Goal: Task Accomplishment & Management: Manage account settings

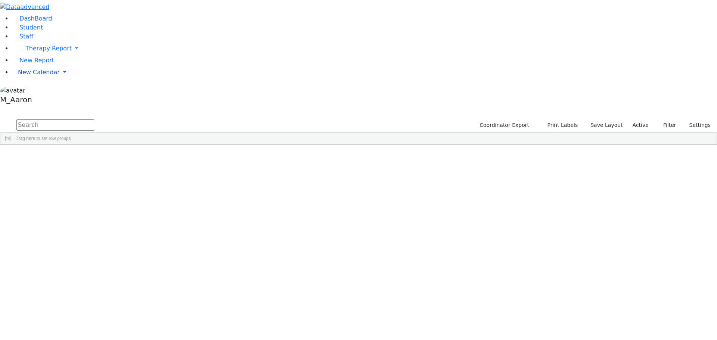
click at [39, 52] on span "New Calendar" at bounding box center [48, 48] width 46 height 7
click at [32, 91] on span "Calendar" at bounding box center [29, 87] width 27 height 7
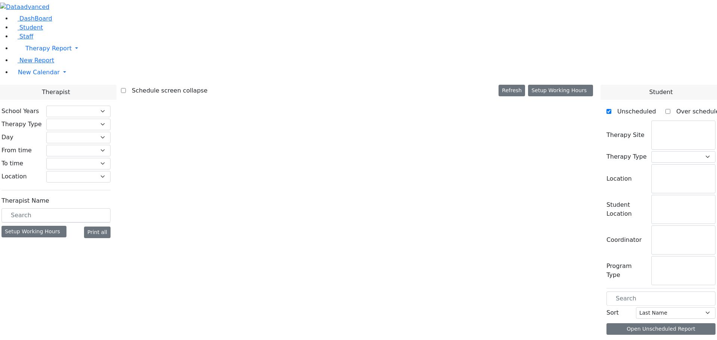
checkbox input "false"
select select "211"
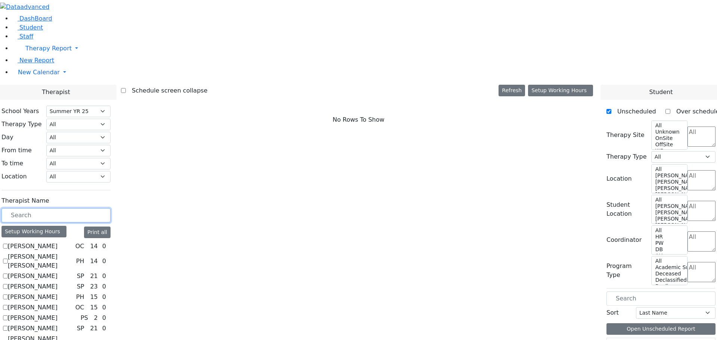
click at [111, 208] on input "text" at bounding box center [55, 215] width 109 height 14
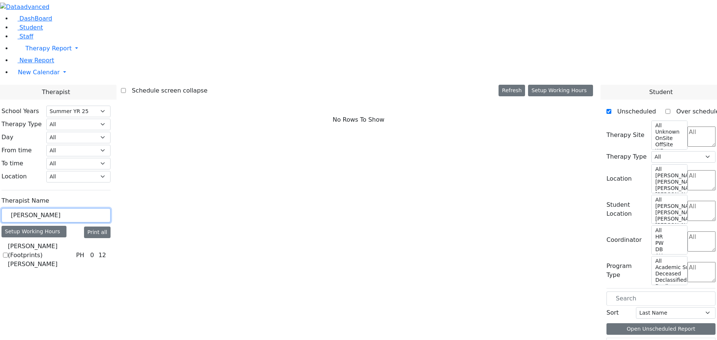
type input "mayer"
click at [73, 242] on label "[PERSON_NAME] (Footprints) [PERSON_NAME]" at bounding box center [40, 255] width 65 height 27
click at [8, 253] on input "[PERSON_NAME] (Footprints) [PERSON_NAME]" at bounding box center [5, 255] width 5 height 5
checkbox input "true"
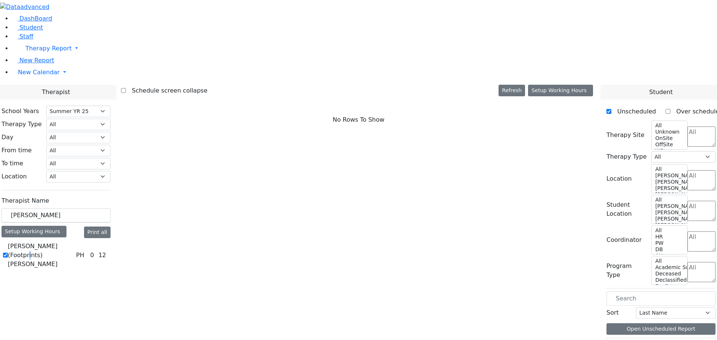
select select "2"
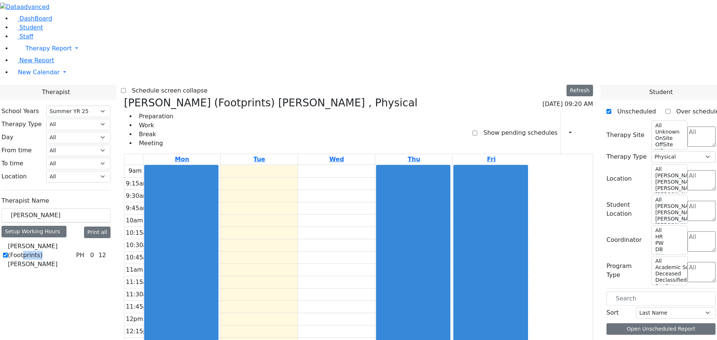
click at [73, 242] on label "[PERSON_NAME] (Footprints) [PERSON_NAME]" at bounding box center [40, 255] width 65 height 27
click at [8, 253] on input "[PERSON_NAME] (Footprints) [PERSON_NAME]" at bounding box center [5, 255] width 5 height 5
checkbox input "false"
select select
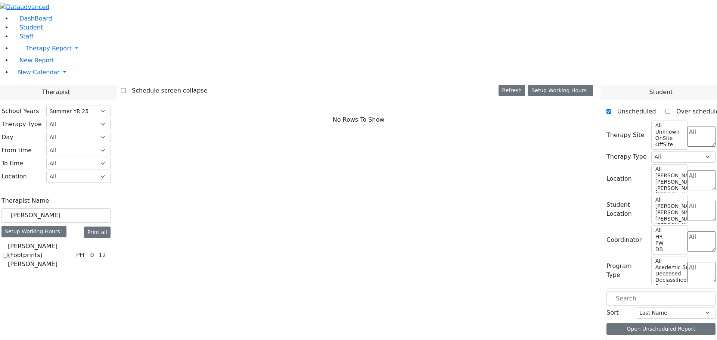
drag, startPoint x: 112, startPoint y: 167, endPoint x: 116, endPoint y: 173, distance: 6.9
click at [73, 242] on label "[PERSON_NAME] (Footprints) [PERSON_NAME]" at bounding box center [40, 255] width 65 height 27
click at [8, 253] on input "[PERSON_NAME] (Footprints) [PERSON_NAME]" at bounding box center [5, 255] width 5 height 5
checkbox input "true"
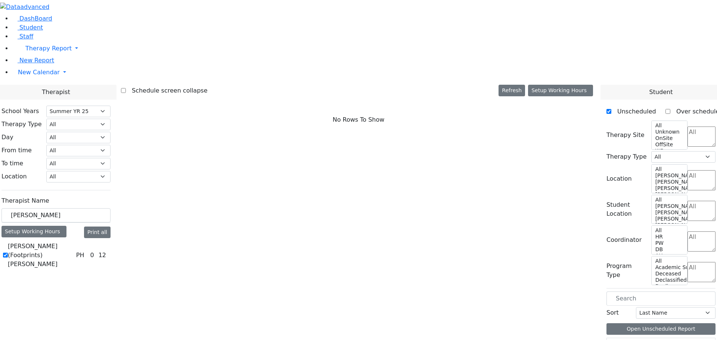
select select "2"
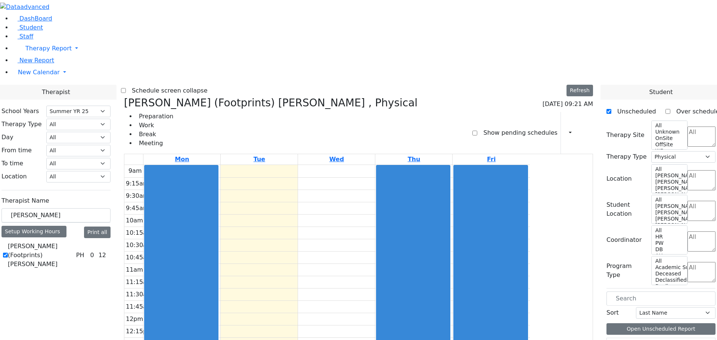
click at [73, 242] on label "[PERSON_NAME] (Footprints) [PERSON_NAME]" at bounding box center [40, 255] width 65 height 27
click at [8, 253] on input "[PERSON_NAME] (Footprints) [PERSON_NAME]" at bounding box center [5, 255] width 5 height 5
checkbox input "false"
select select
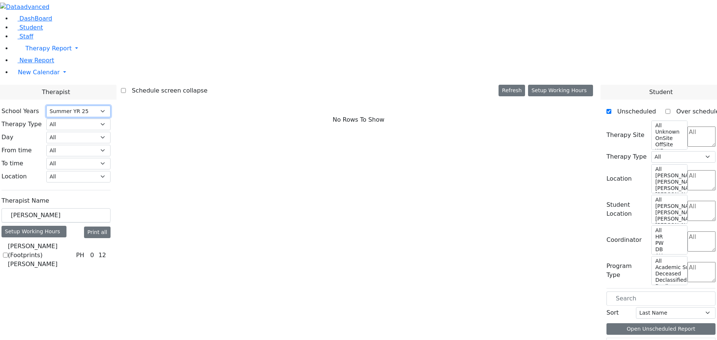
click at [111, 106] on select "Select School YR School YR 25-26 Summer YR 25 School YR 24-25 Summer YR 24 Scho…" at bounding box center [78, 112] width 64 height 12
select select "212"
click at [111, 106] on select "Select School YR School YR 25-26 Summer YR 25 School YR 24-25 Summer YR 24 Scho…" at bounding box center [78, 112] width 64 height 12
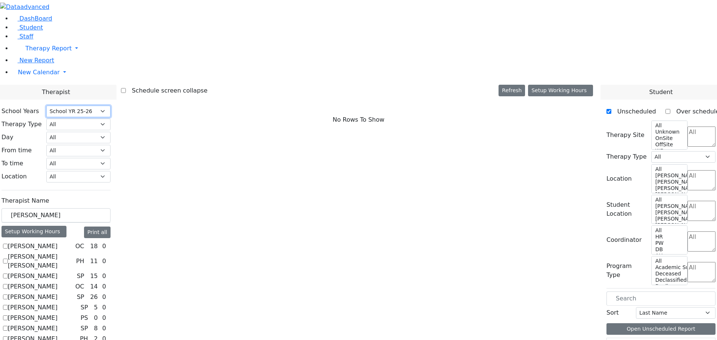
scroll to position [366, 0]
click at [111, 208] on input "mayer" at bounding box center [55, 215] width 109 height 14
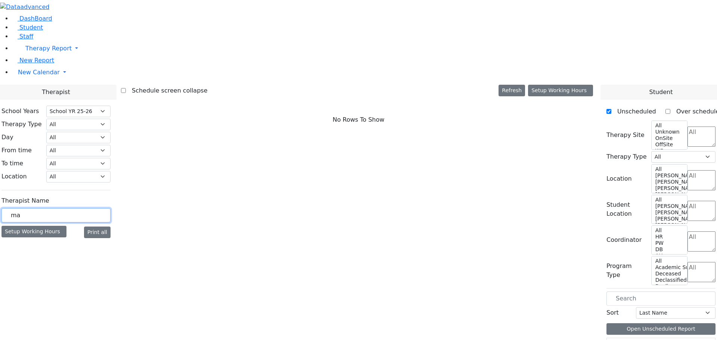
type input "m"
type input "shlo"
click at [73, 242] on label "[PERSON_NAME] (Yeru Rehab) [PERSON_NAME]" at bounding box center [40, 255] width 65 height 27
click at [8, 253] on input "[PERSON_NAME] (Yeru Rehab) [PERSON_NAME]" at bounding box center [5, 255] width 5 height 5
checkbox input "true"
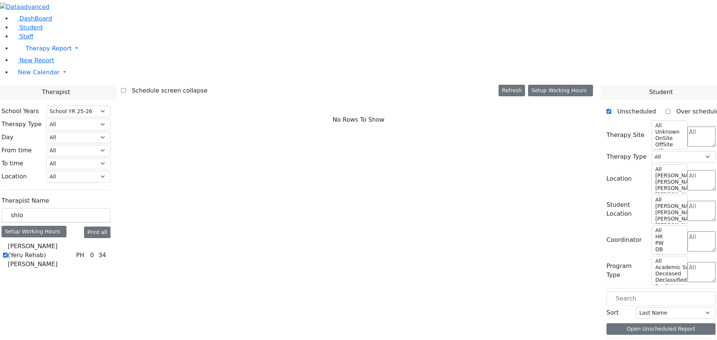
select select "2"
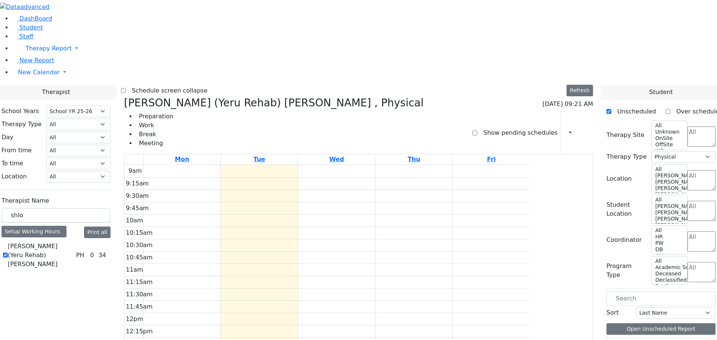
click at [109, 255] on icon at bounding box center [109, 255] width 0 height 0
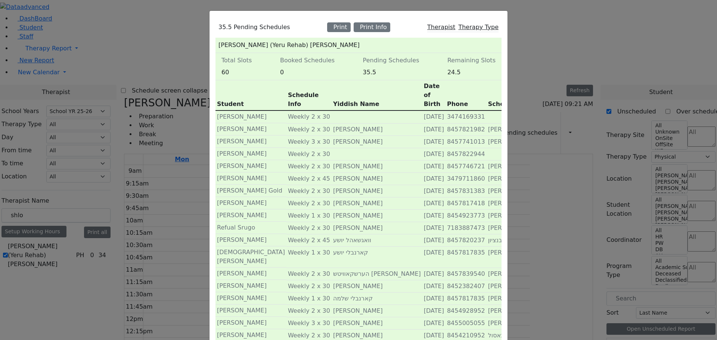
click at [543, 49] on div "35.5 Pending Schedules Print Print Info Therapist Therapy Type Meyer (Yeru Reha…" at bounding box center [358, 170] width 717 height 340
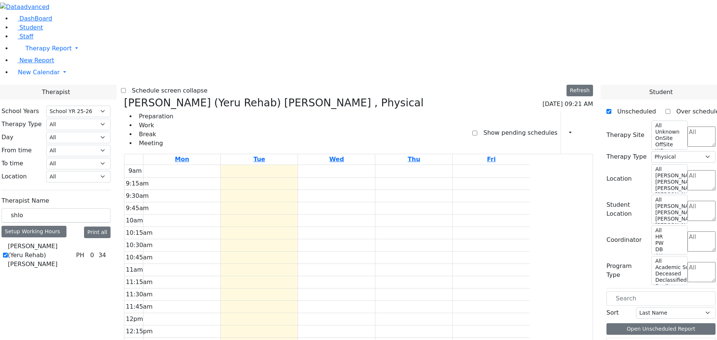
click at [109, 255] on icon at bounding box center [109, 255] width 0 height 0
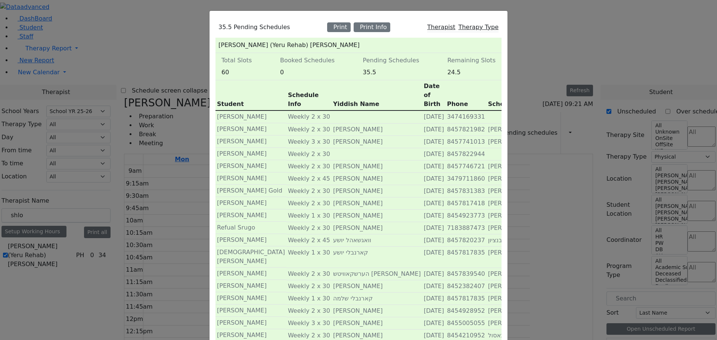
click at [529, 77] on div "35.5 Pending Schedules Print Print Info Therapist Therapy Type Meyer (Yeru Reha…" at bounding box center [358, 170] width 717 height 340
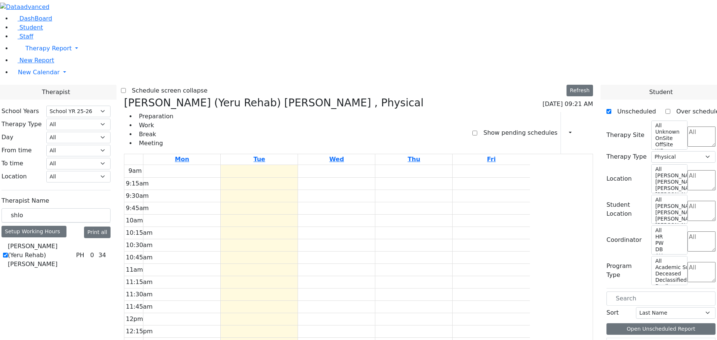
click at [584, 129] on icon at bounding box center [584, 132] width 0 height 7
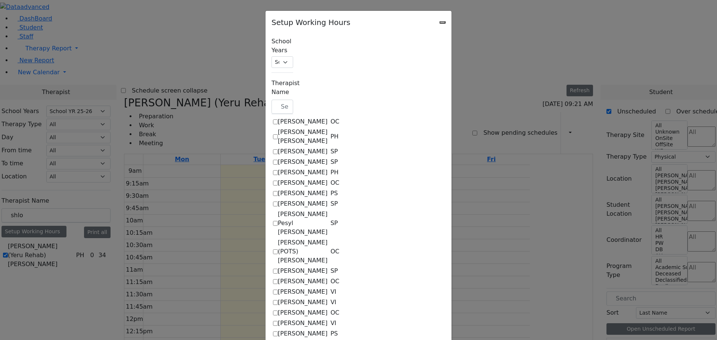
checkbox input "true"
select select "15:00:00"
select select "1"
select select "15:00:00"
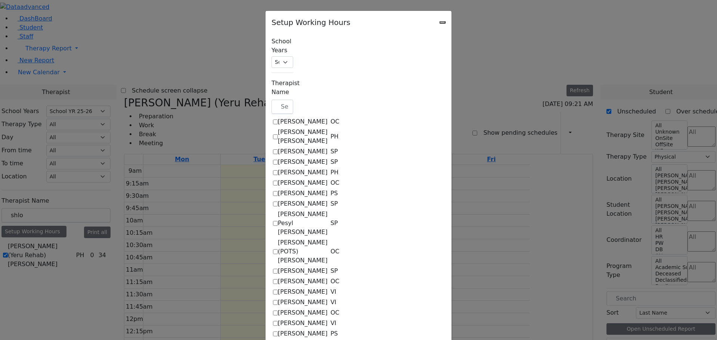
select select "15:00:00"
select select "1"
select select "15:00:00"
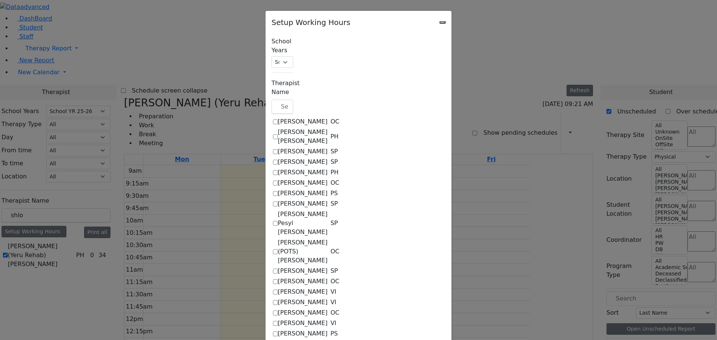
select select "1"
select select "15:00:00"
select select "1"
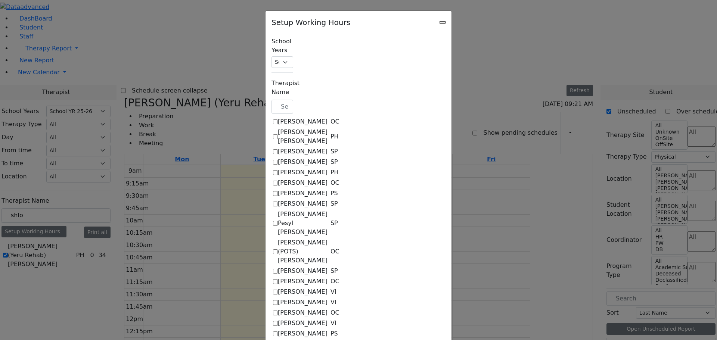
select select "15:00:00"
select select "1"
select select "15:00:00"
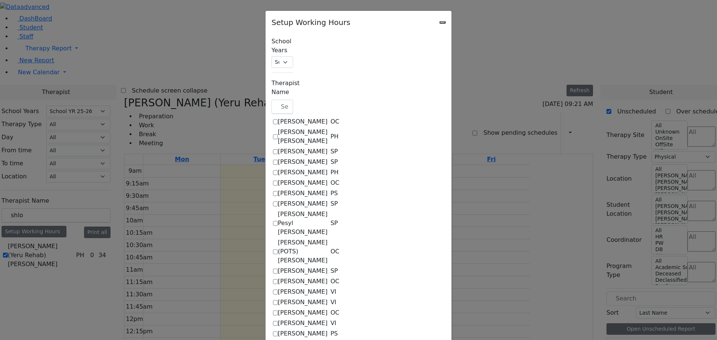
select select "15:00:00"
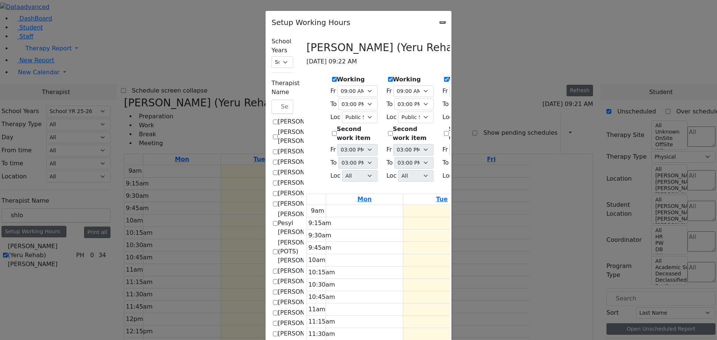
click at [337, 75] on label "Working" at bounding box center [351, 79] width 28 height 9
click at [332, 77] on input "Working" at bounding box center [334, 79] width 5 height 5
checkbox input "false"
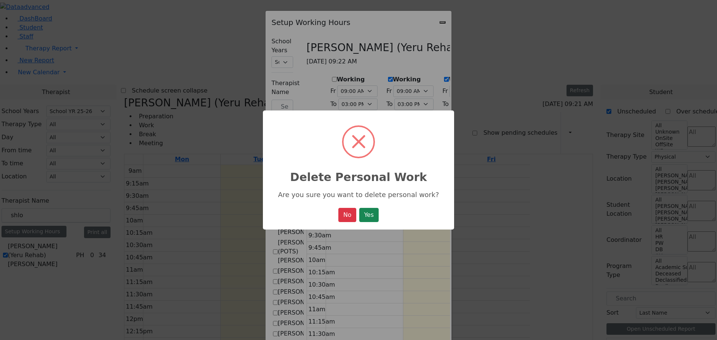
click at [375, 213] on button "Yes" at bounding box center [368, 215] width 19 height 14
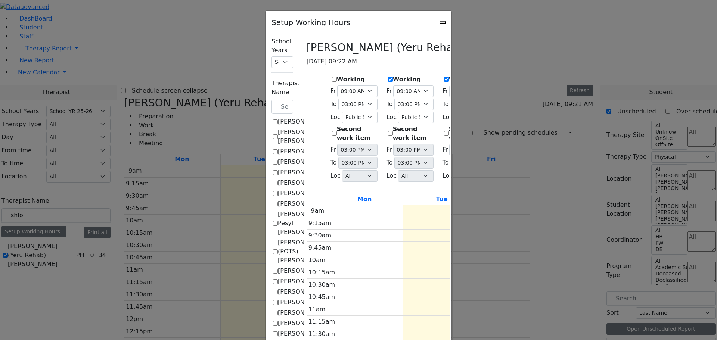
select select "15:00:00"
select select "1"
select select "15:00:00"
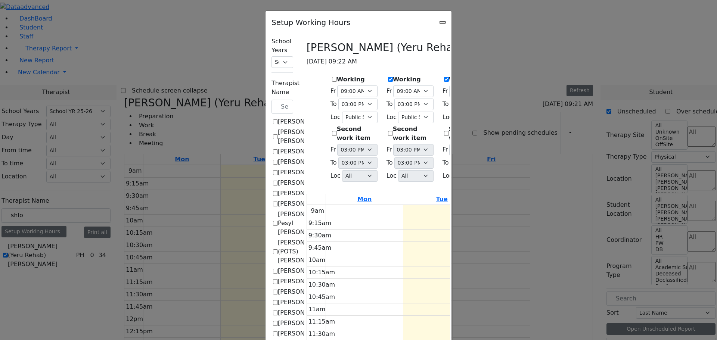
select select "15:00:00"
select select "1"
select select "15:00:00"
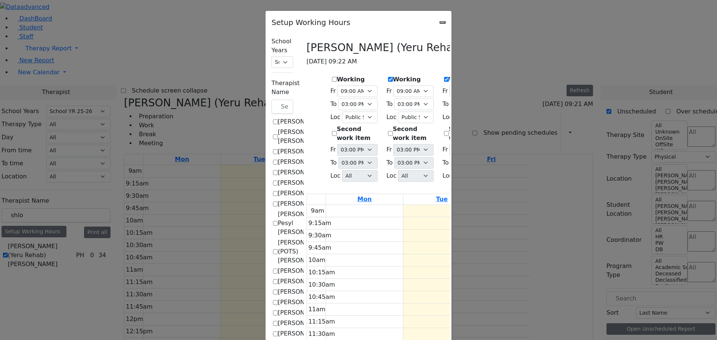
select select "15:00:00"
select select "1"
select select "15:00:00"
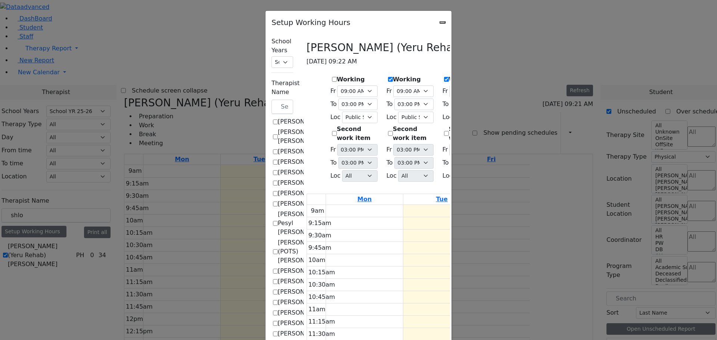
select select "1"
select select "15:00:00"
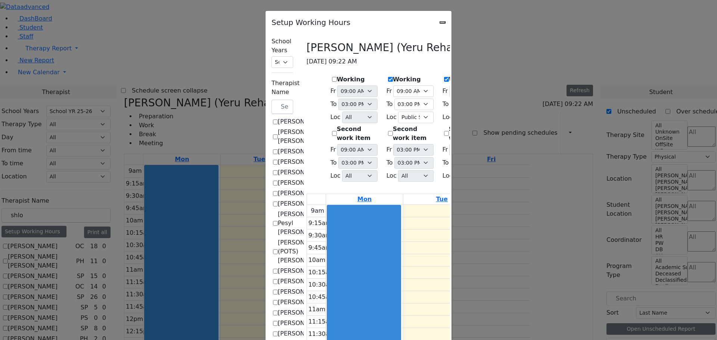
click at [449, 75] on label "Working" at bounding box center [463, 79] width 28 height 9
click at [444, 77] on input "Working" at bounding box center [446, 79] width 5 height 5
checkbox input "false"
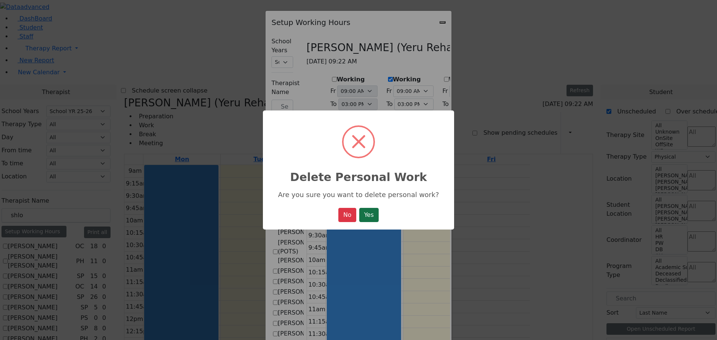
click at [375, 213] on button "Yes" at bounding box center [368, 215] width 19 height 14
select select "15:00:00"
select select "1"
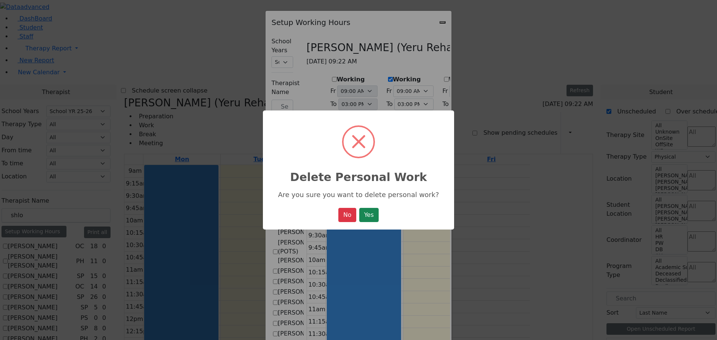
select select "15:00:00"
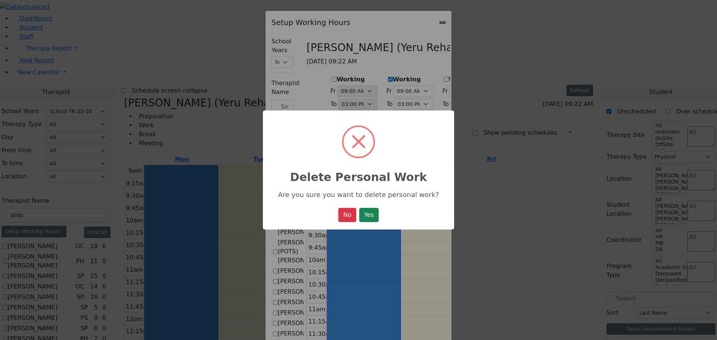
select select "1"
select select "15:00:00"
select select "1"
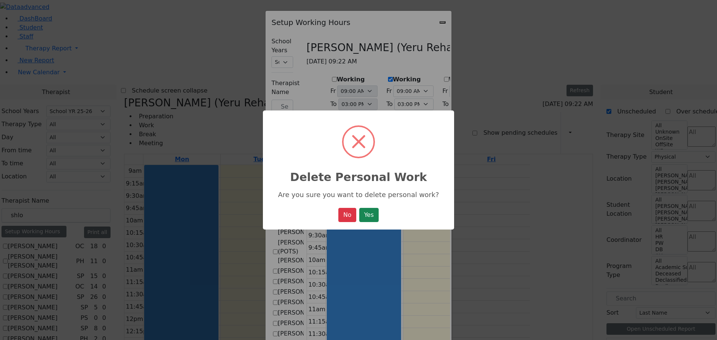
select select "15:00:00"
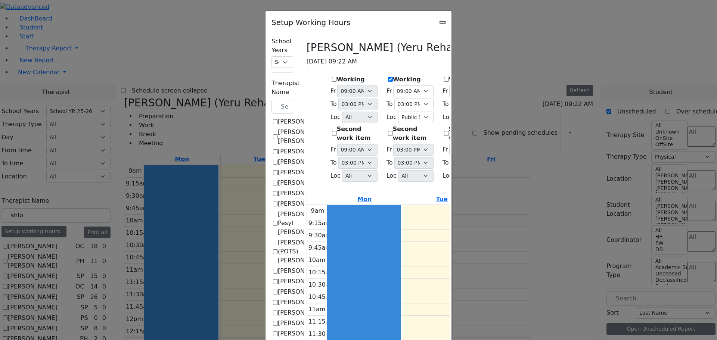
click at [442, 22] on icon "Close" at bounding box center [442, 22] width 0 height 0
checkbox input "false"
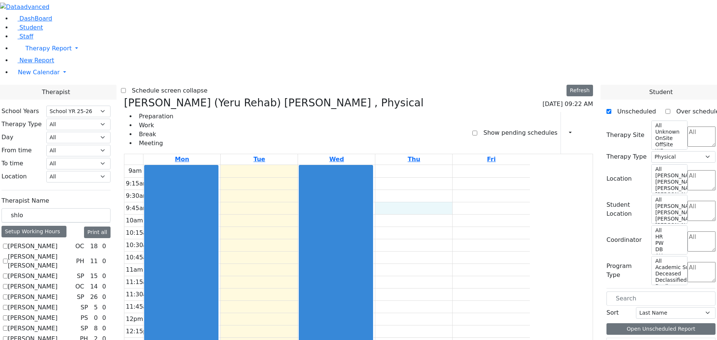
click at [487, 165] on div "9am 9:15am 9:30am 9:45am 10am 10:15am 10:30am 10:45am 11am 11:15am 11:30am 11:4…" at bounding box center [326, 313] width 405 height 296
click at [124, 97] on icon at bounding box center [124, 103] width 0 height 12
select select
checkbox input "false"
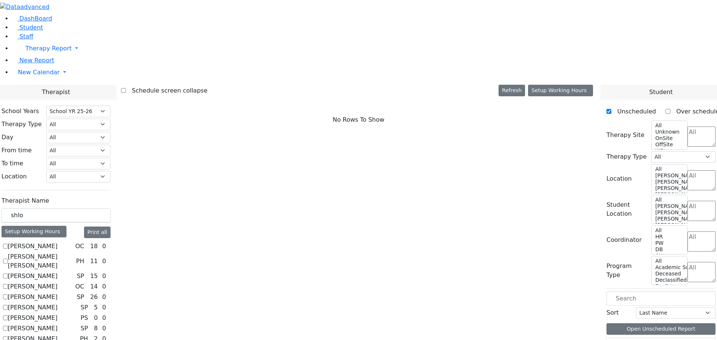
scroll to position [75, 0]
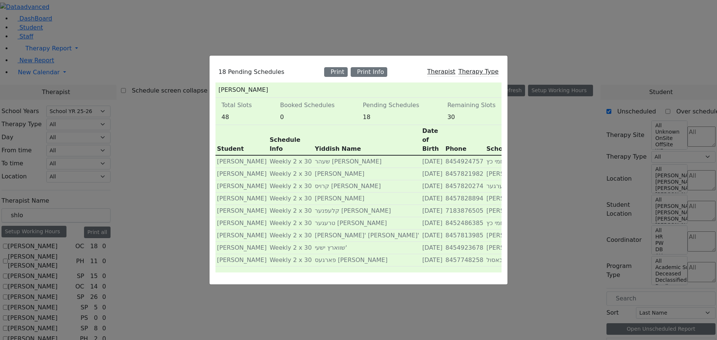
click at [177, 224] on div "18 Pending Schedules Print Print Info Therapist Therapy Type Grumet Tova Total …" at bounding box center [358, 170] width 717 height 340
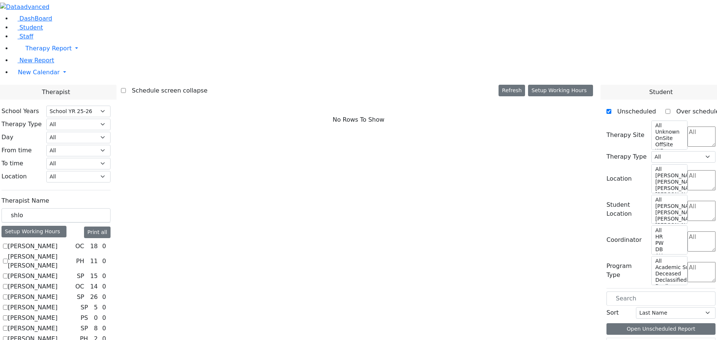
scroll to position [366, 0]
click at [687, 231] on textarea "Search" at bounding box center [701, 241] width 28 height 20
click at [666, 136] on li "AH" at bounding box center [674, 131] width 17 height 9
select select "4"
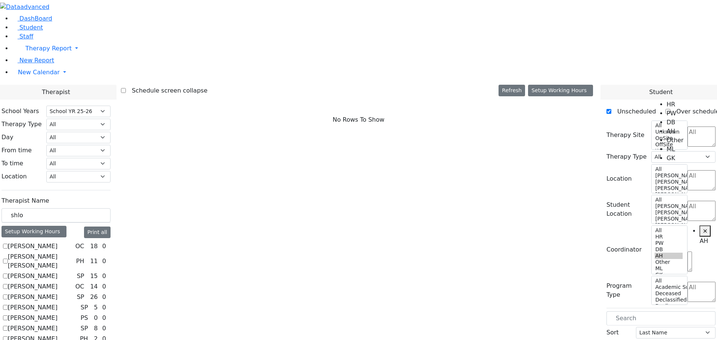
scroll to position [27, 0]
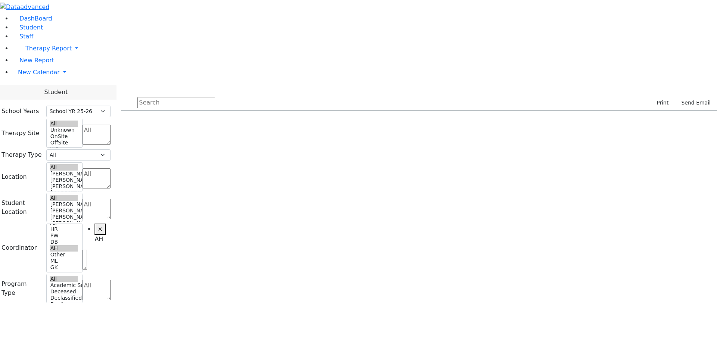
select select "212"
select select "4"
click at [111, 149] on select "All Psych Hearing Vision Speech Physical Occupational" at bounding box center [78, 155] width 64 height 12
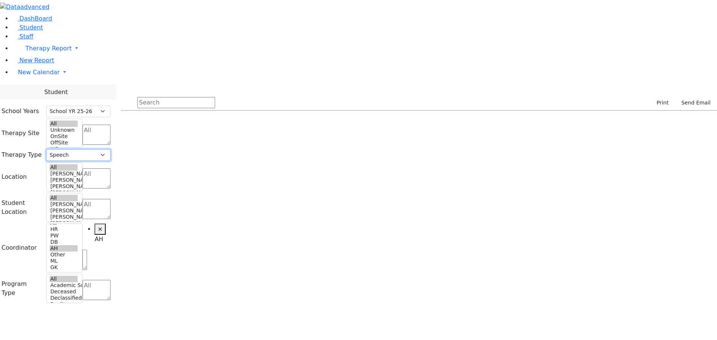
click at [111, 149] on select "All Psych Hearing Vision Speech Physical Occupational" at bounding box center [78, 155] width 64 height 12
select select "1"
click at [111, 149] on select "All Psych Hearing Vision Speech Physical Occupational" at bounding box center [78, 155] width 64 height 12
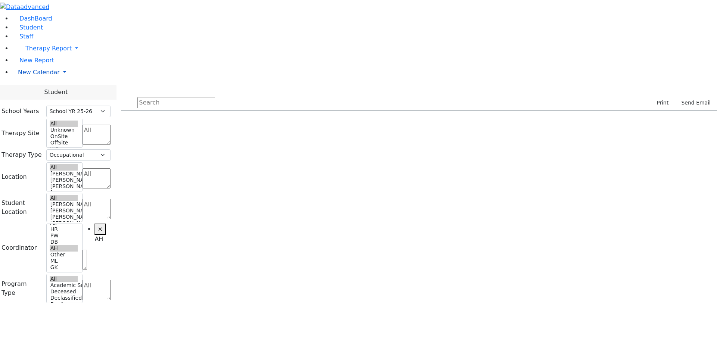
click at [49, 52] on span "New Calendar" at bounding box center [48, 48] width 46 height 7
click at [43, 91] on span "Calendar" at bounding box center [29, 87] width 27 height 7
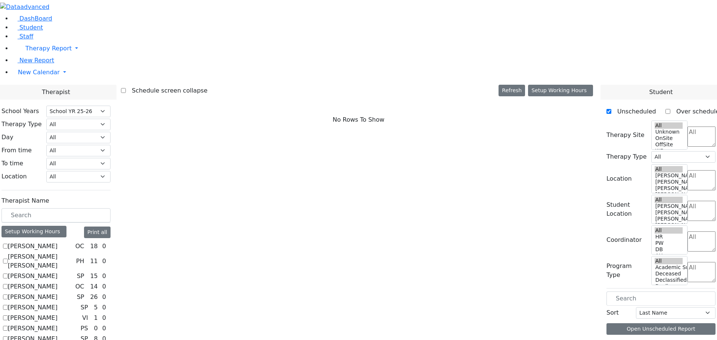
select select "212"
click at [111, 208] on input "text" at bounding box center [55, 215] width 109 height 14
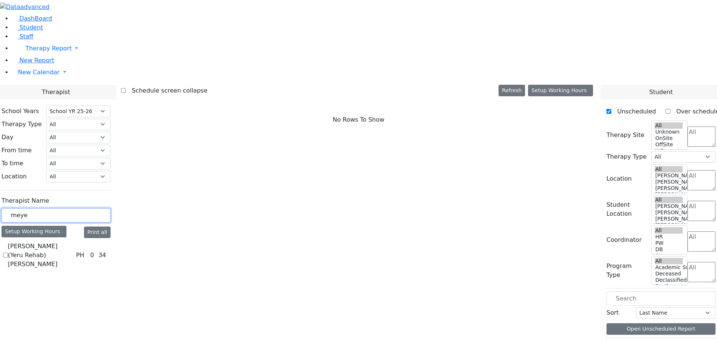
type input "meye"
click at [73, 242] on label "[PERSON_NAME] (Yeru Rehab) [PERSON_NAME]" at bounding box center [40, 255] width 65 height 27
click at [8, 253] on input "[PERSON_NAME] (Yeru Rehab) [PERSON_NAME]" at bounding box center [5, 255] width 5 height 5
checkbox input "true"
select select "2"
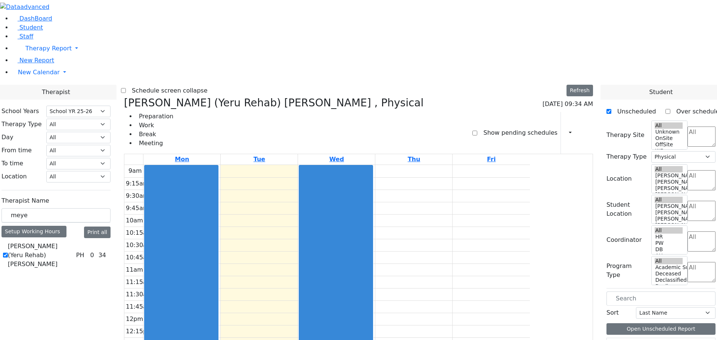
click at [584, 129] on icon at bounding box center [584, 132] width 0 height 7
select select "212"
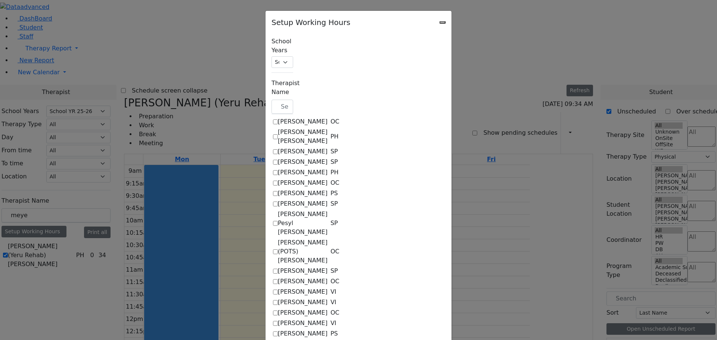
checkbox input "true"
select select "15:00:00"
select select "1"
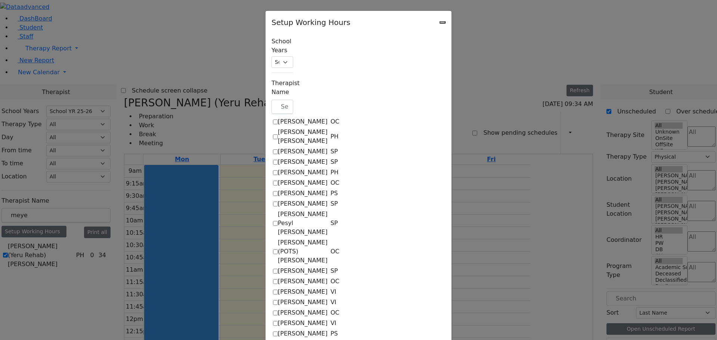
select select "15:00:00"
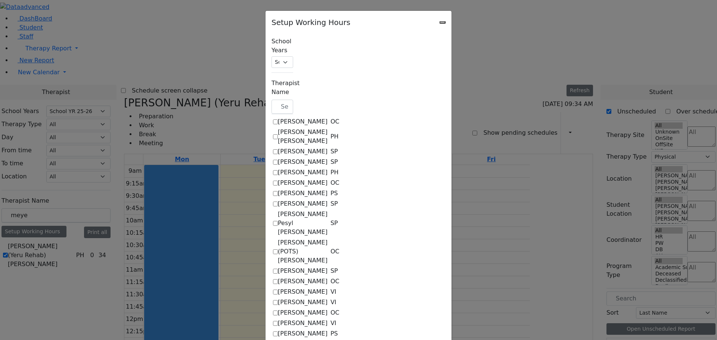
select select "1"
select select "15:00:00"
select select "1"
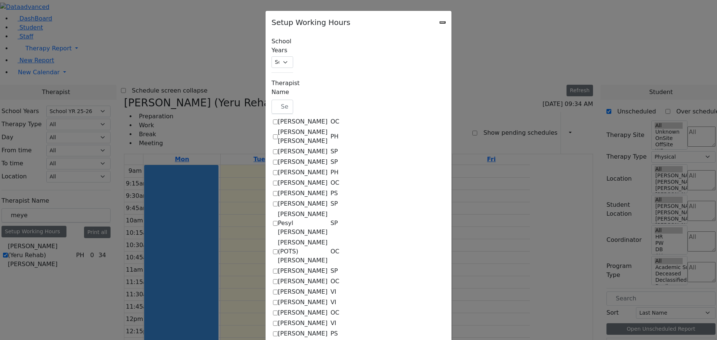
select select "15:00:00"
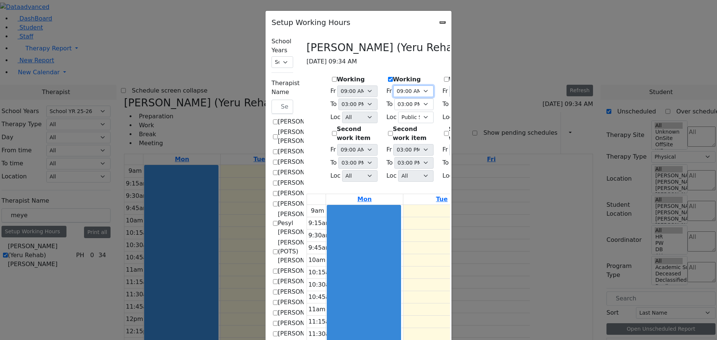
drag, startPoint x: 319, startPoint y: 78, endPoint x: 324, endPoint y: 78, distance: 5.2
click at [393, 86] on select "09:00 AM 09:15 AM 09:30 AM 09:45 AM 10:00 AM 10:15 AM 10:30 AM 10:45 AM 11:00 A…" at bounding box center [413, 92] width 40 height 12
click at [388, 75] on div "Working" at bounding box center [411, 79] width 47 height 9
click at [451, 21] on div "Setup Working Hours" at bounding box center [358, 20] width 186 height 19
click at [442, 22] on icon "Close" at bounding box center [442, 22] width 0 height 0
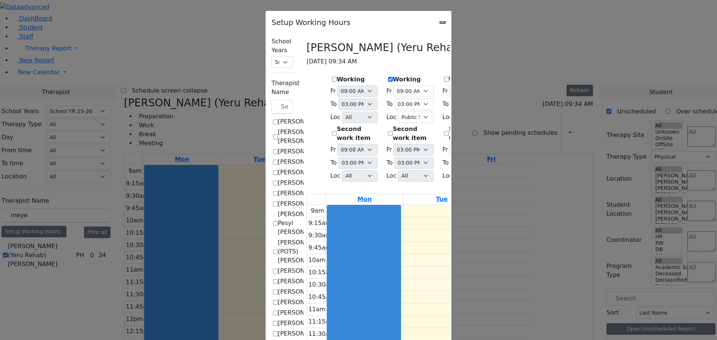
checkbox input "false"
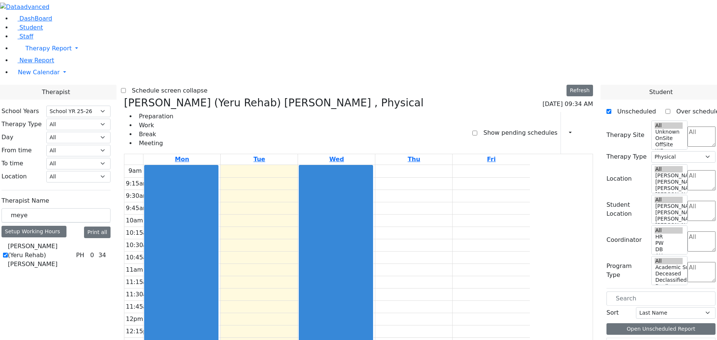
click at [506, 127] on label "Show pending schedules" at bounding box center [517, 133] width 80 height 12
click at [477, 131] on input "Show pending schedules" at bounding box center [474, 133] width 5 height 5
checkbox input "true"
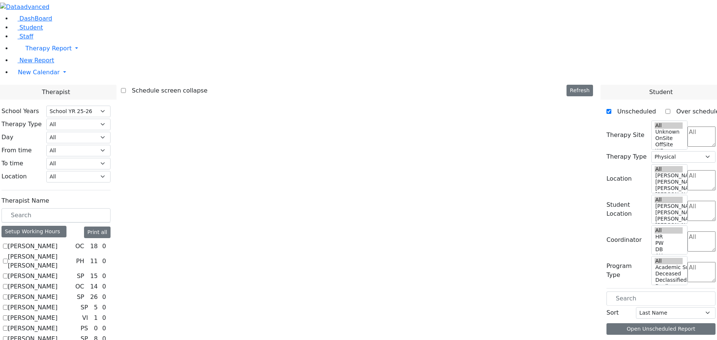
select select "212"
select select "2"
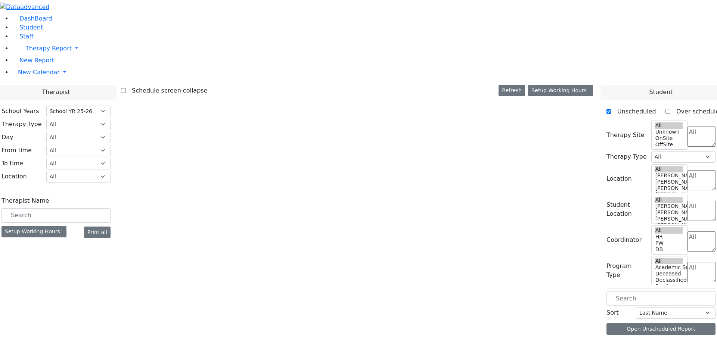
select select "212"
select select "2"
